Goal: Manage account settings

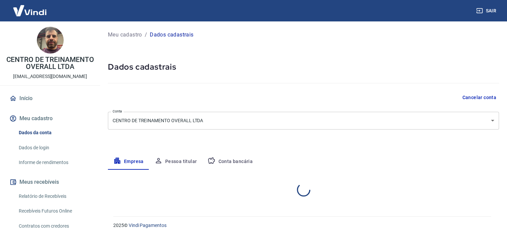
select select "PR"
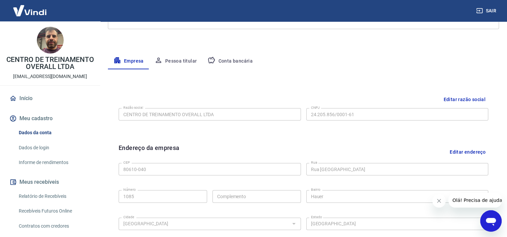
scroll to position [245, 0]
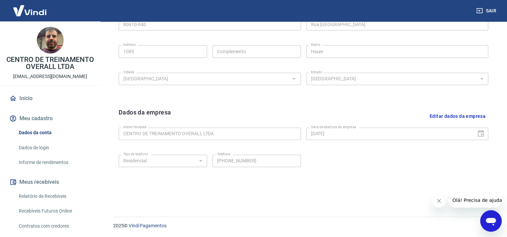
click at [487, 222] on icon "Abrir janela de mensagens" at bounding box center [490, 222] width 10 height 8
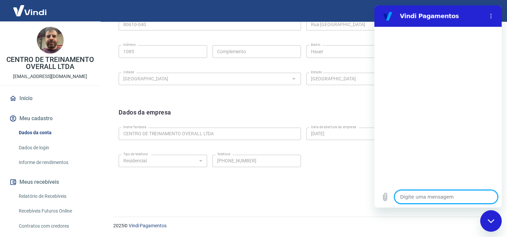
click at [246, 111] on div "Dados da empresa Editar dados da empresa" at bounding box center [303, 116] width 369 height 17
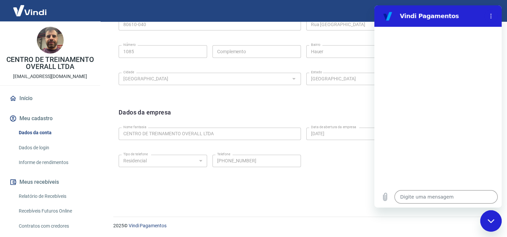
click at [490, 219] on icon "Fechar janela de mensagens" at bounding box center [490, 221] width 7 height 4
type textarea "x"
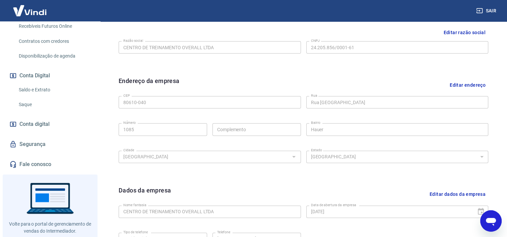
scroll to position [207, 0]
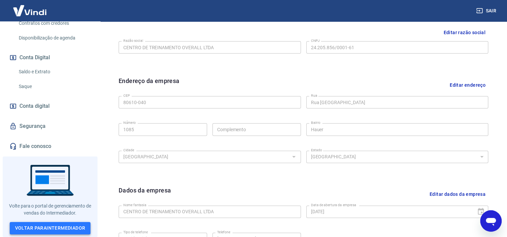
click at [71, 229] on link "Voltar para Intermediador" at bounding box center [50, 228] width 81 height 12
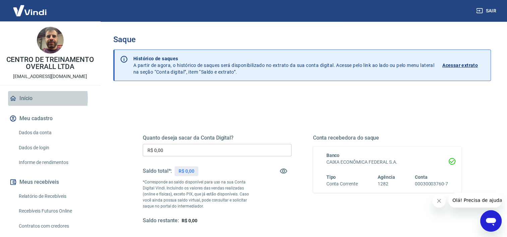
click at [24, 105] on link "Início" at bounding box center [50, 98] width 84 height 15
